Goal: Information Seeking & Learning: Learn about a topic

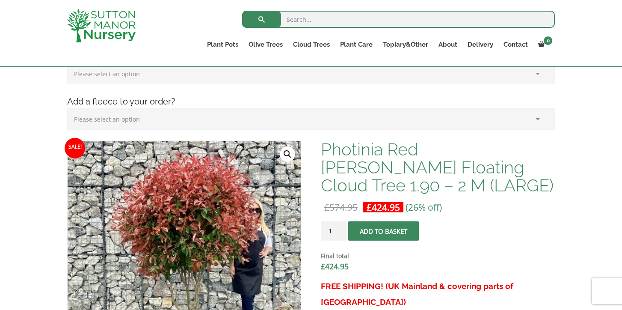
scroll to position [190, 0]
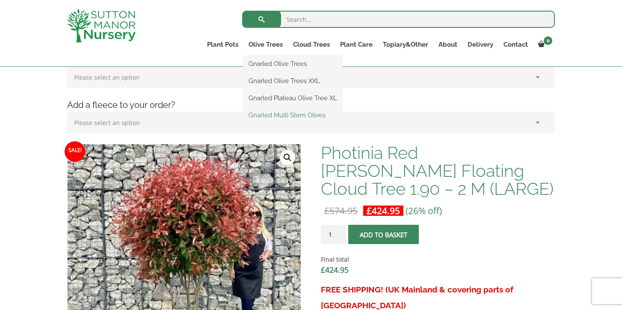
click at [285, 112] on link "Gnarled Multi Stem Olives" at bounding box center [292, 115] width 99 height 13
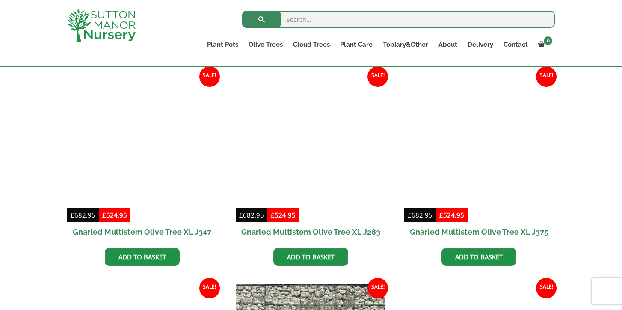
scroll to position [1001, 0]
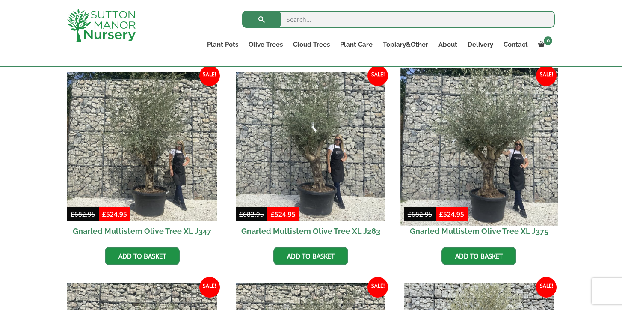
click at [487, 148] on img at bounding box center [478, 146] width 157 height 157
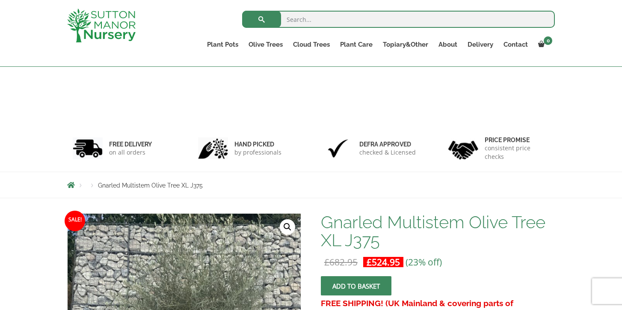
scroll to position [265, 0]
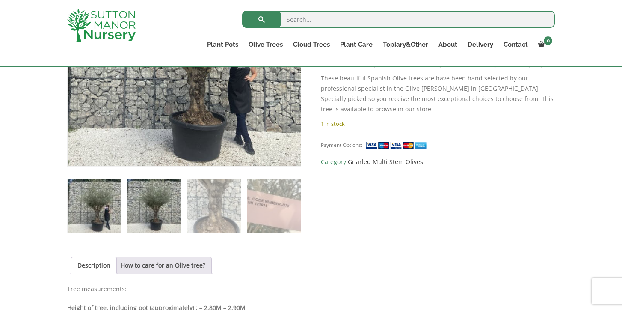
click at [164, 210] on img at bounding box center [153, 205] width 53 height 53
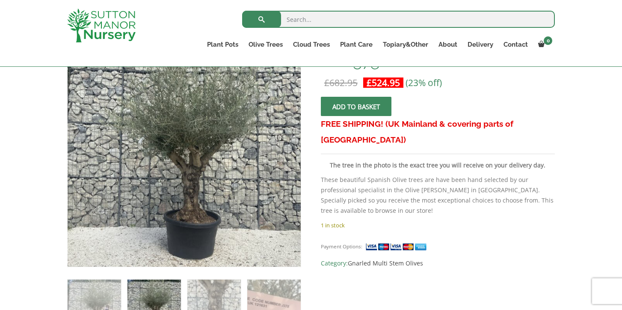
scroll to position [165, 0]
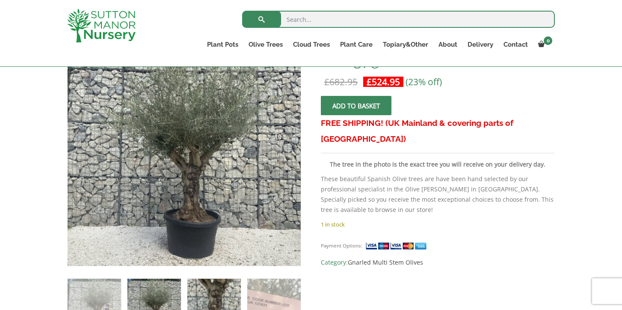
click at [205, 304] on img at bounding box center [213, 304] width 53 height 53
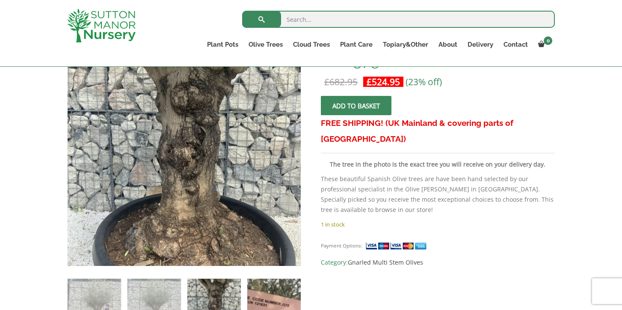
click at [254, 305] on img at bounding box center [273, 304] width 53 height 53
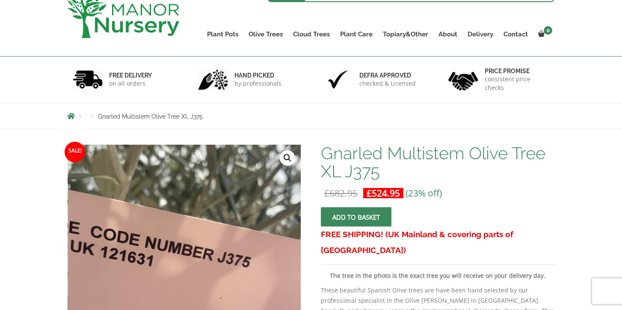
scroll to position [0, 0]
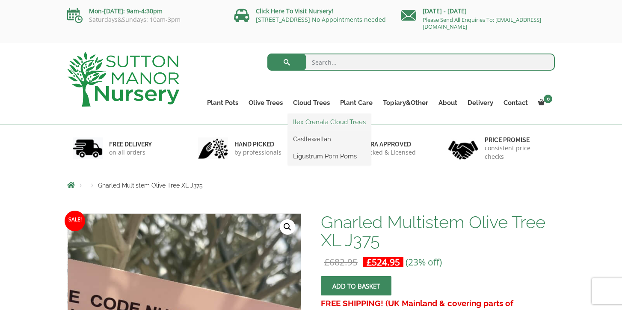
click at [306, 121] on link "Ilex Crenata Cloud Trees" at bounding box center [329, 121] width 83 height 13
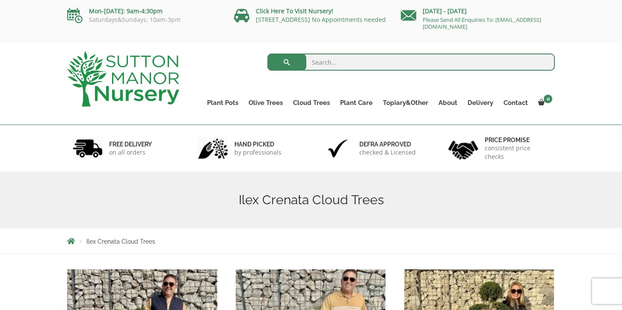
click at [154, 77] on img at bounding box center [123, 78] width 112 height 55
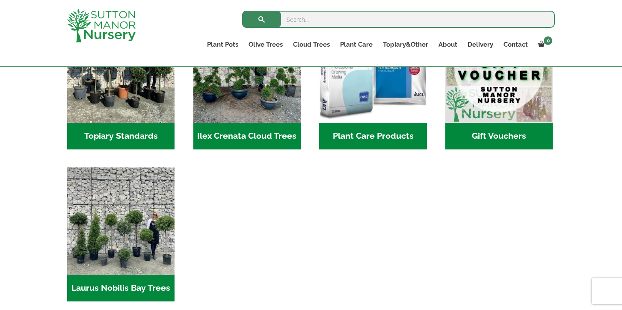
scroll to position [812, 0]
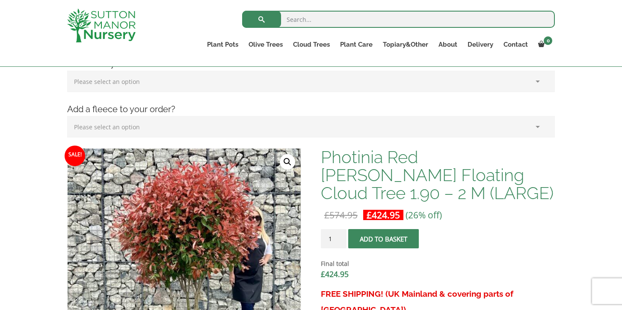
scroll to position [190, 0]
